Goal: Find specific page/section: Find specific page/section

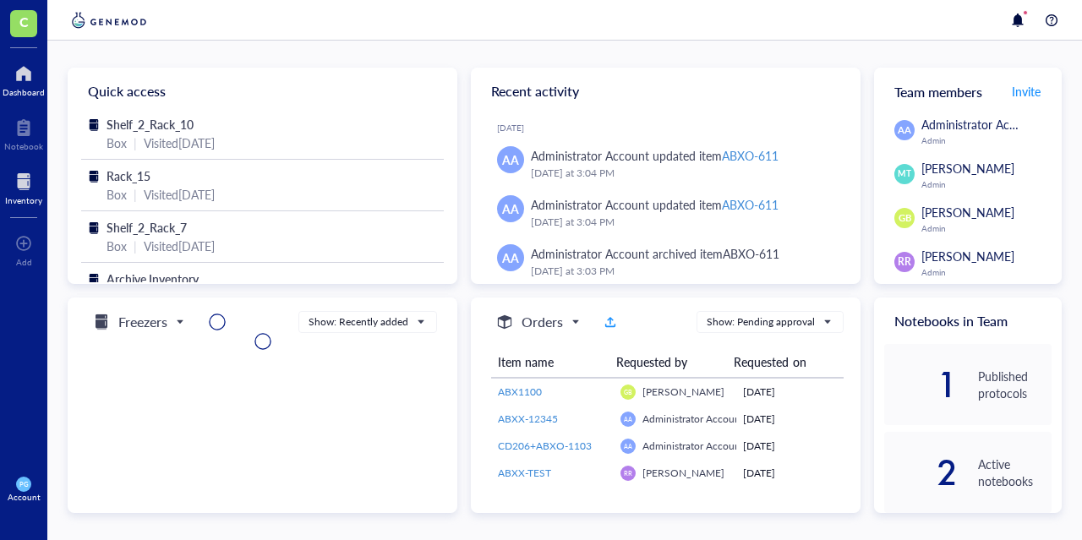
click at [7, 186] on div at bounding box center [23, 181] width 37 height 27
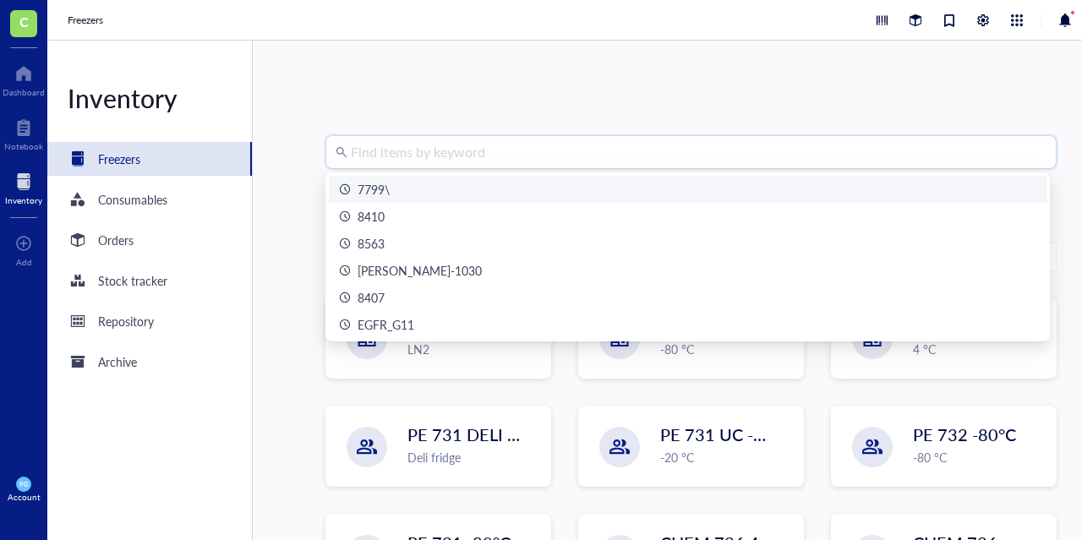
click at [553, 155] on input "search" at bounding box center [699, 152] width 696 height 32
type input "7"
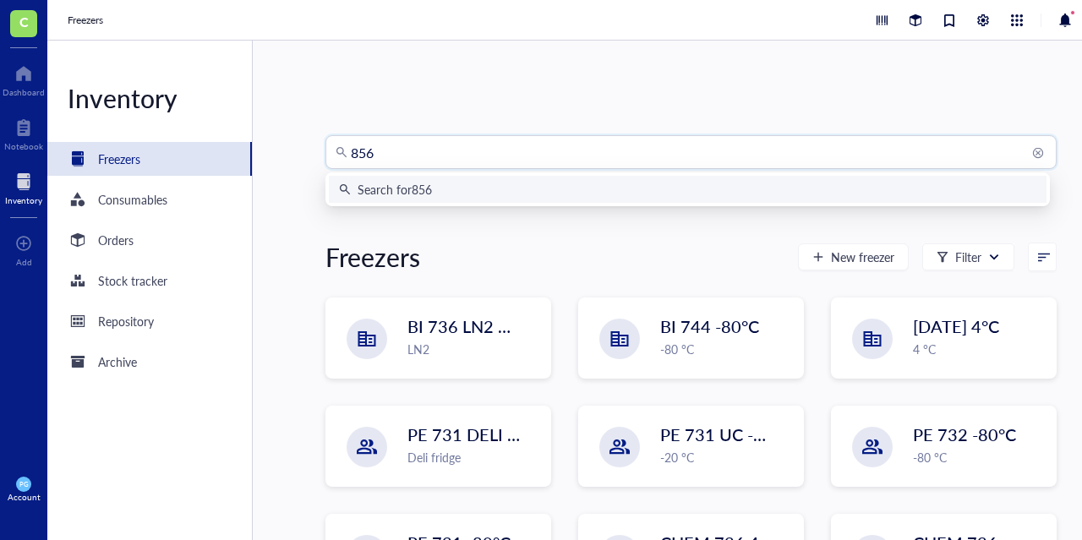
type input "8563"
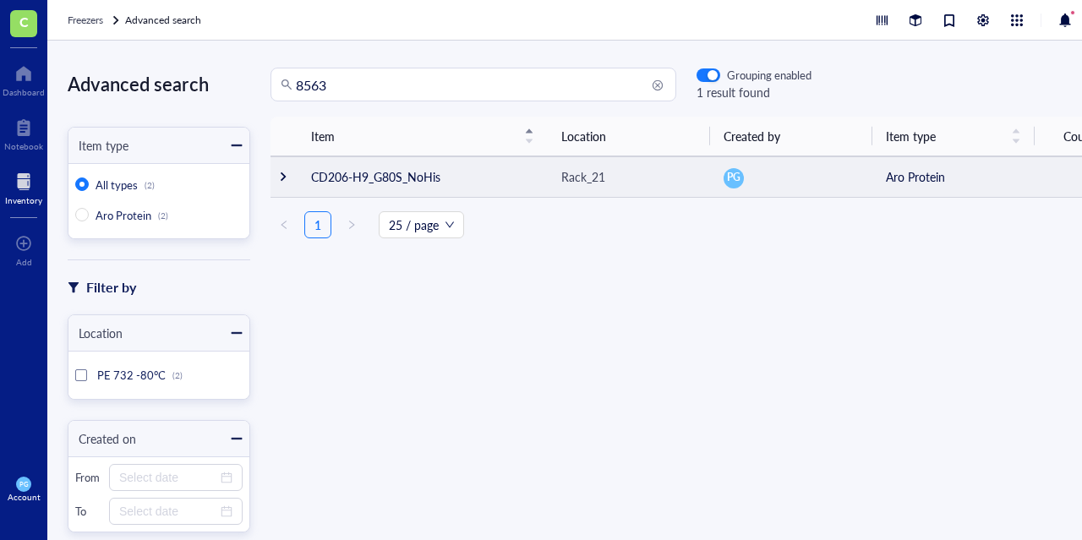
click at [280, 179] on div at bounding box center [283, 177] width 12 height 12
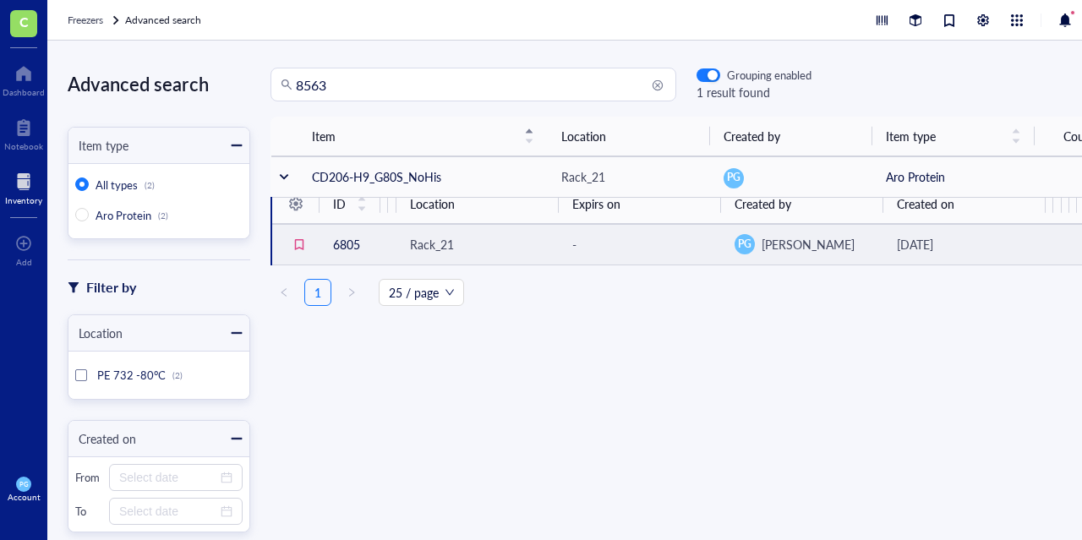
click at [329, 244] on td "6805" at bounding box center [350, 244] width 61 height 41
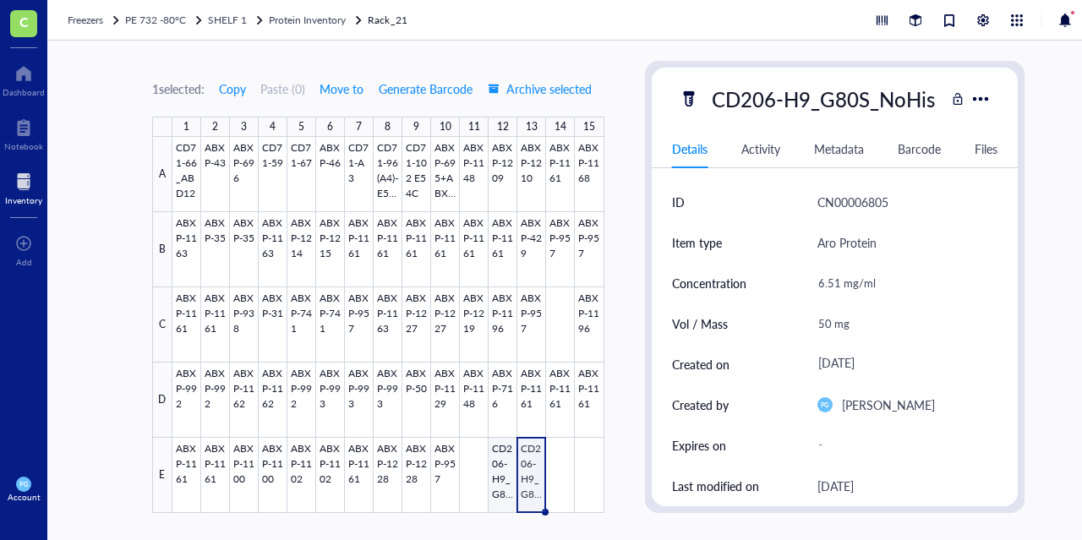
click at [501, 466] on div at bounding box center [389, 325] width 432 height 376
click at [532, 469] on div at bounding box center [389, 325] width 432 height 376
click at [497, 472] on div at bounding box center [389, 325] width 432 height 376
type textarea "Keep everyone on the same page…"
